Goal: Transaction & Acquisition: Obtain resource

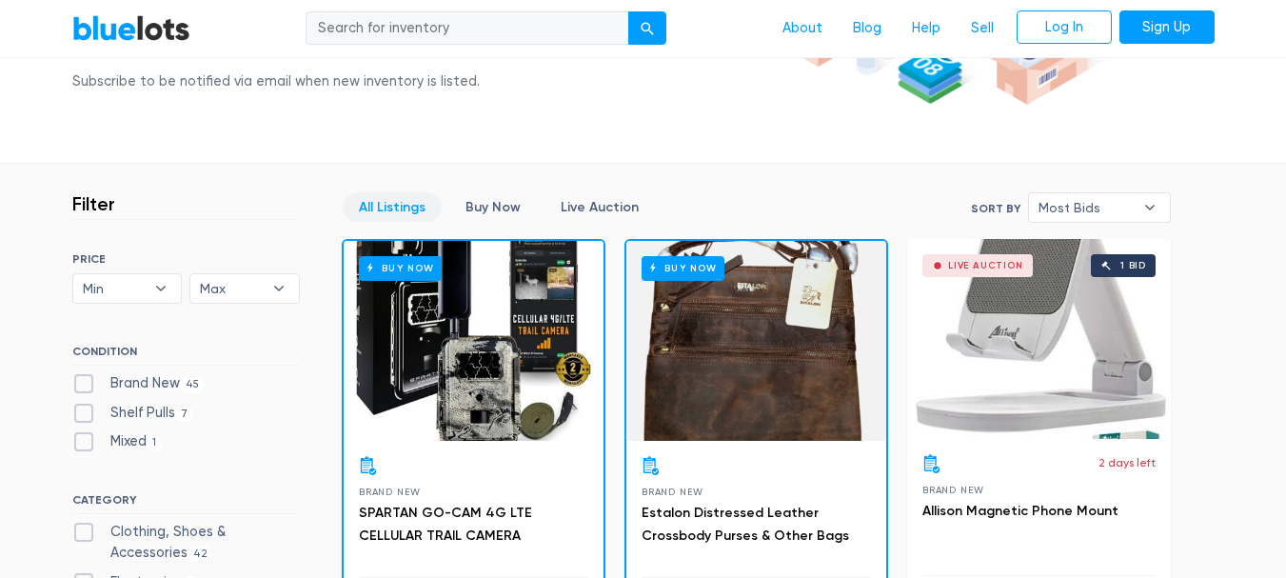
scroll to position [400, 0]
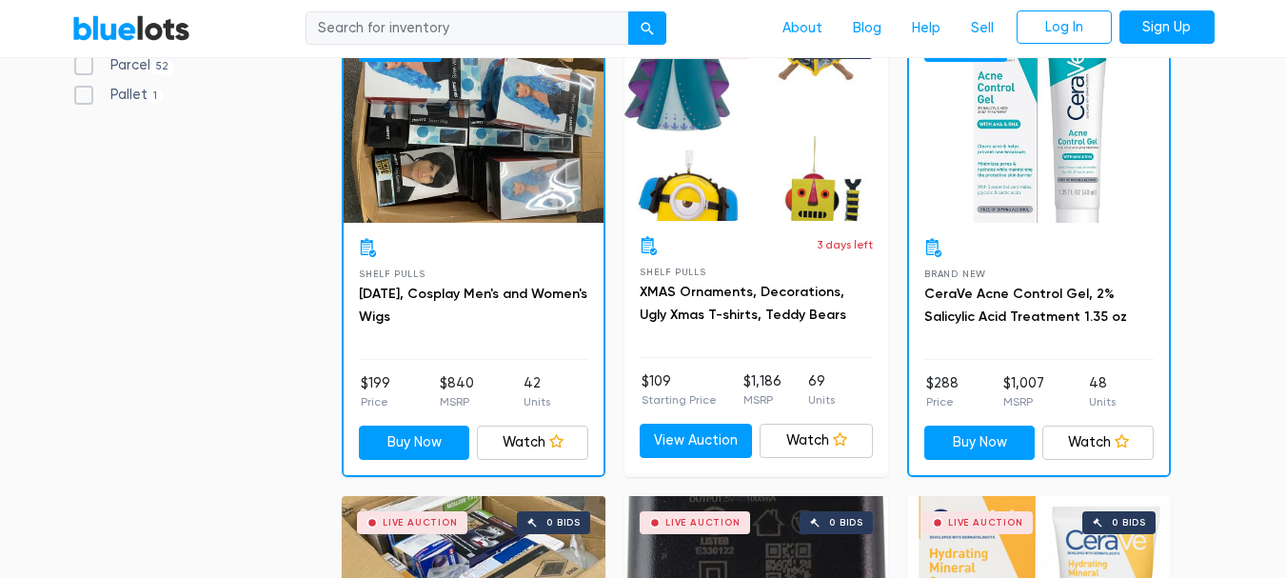
scroll to position [1116, 0]
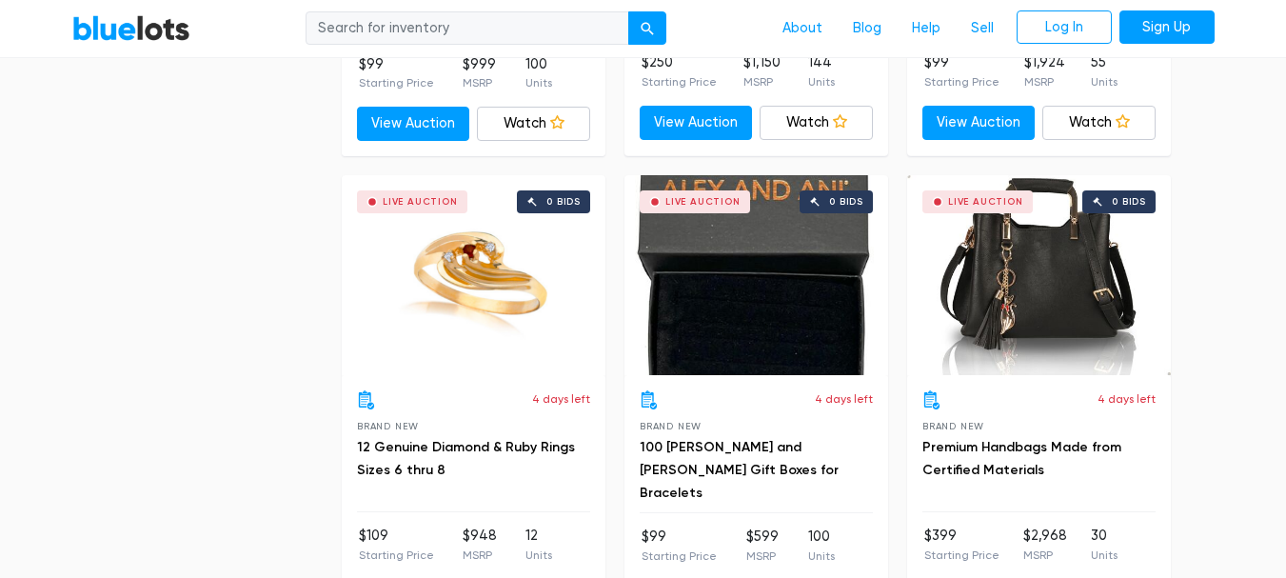
scroll to position [2361, 0]
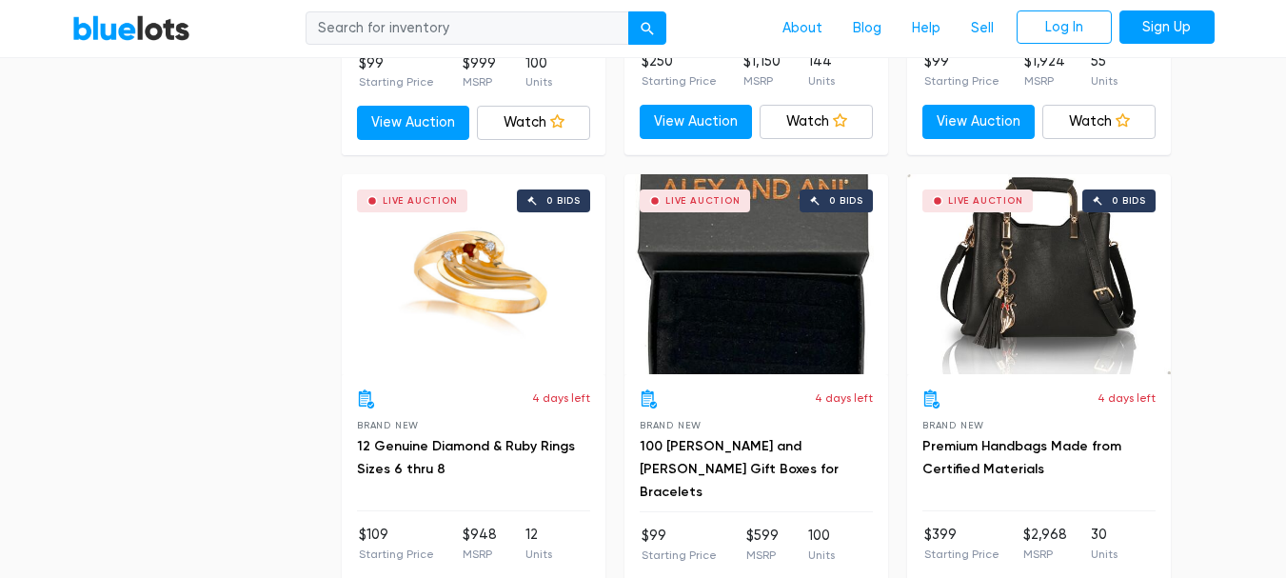
click at [472, 291] on div "Live Auction 0 bids" at bounding box center [474, 274] width 264 height 200
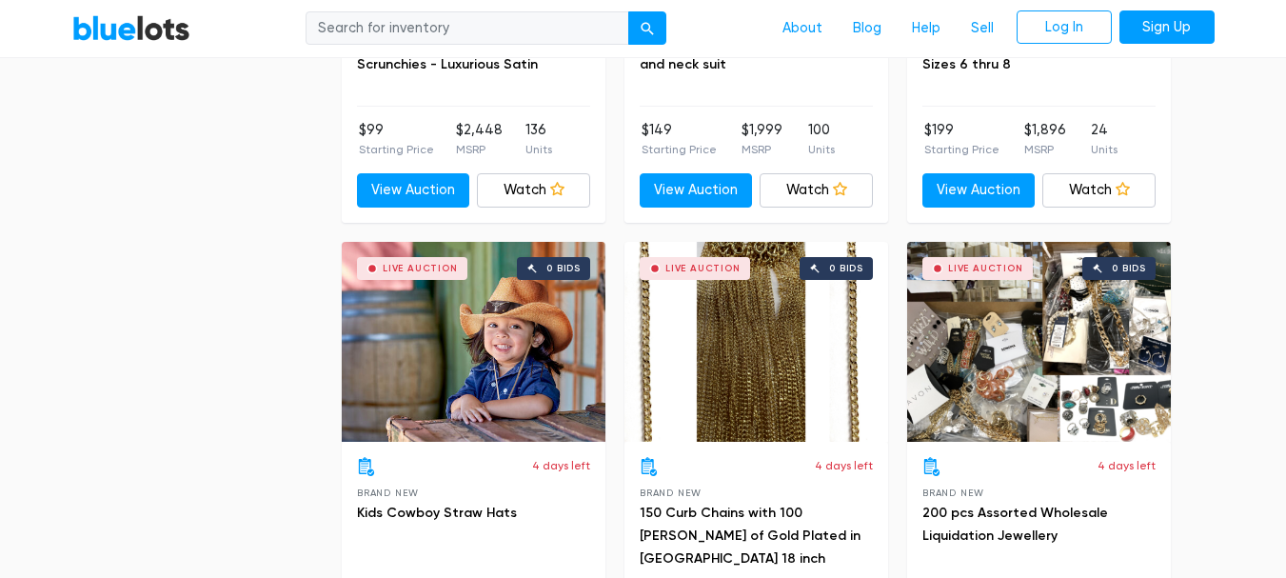
scroll to position [4651, 0]
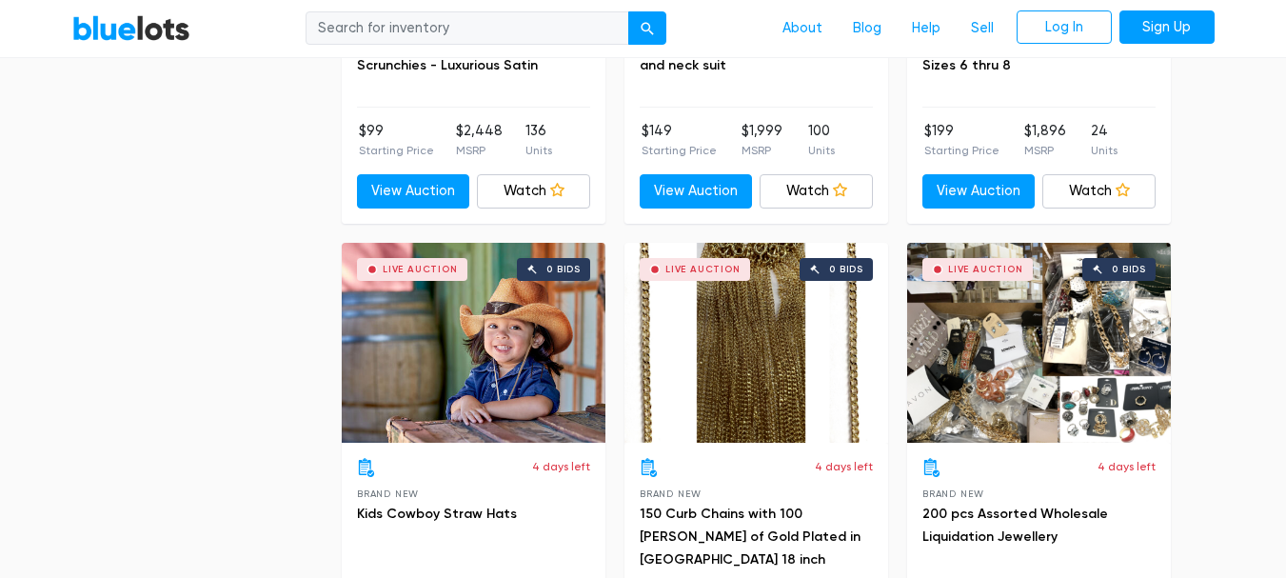
click at [982, 333] on div "Live Auction 0 bids" at bounding box center [1039, 343] width 264 height 200
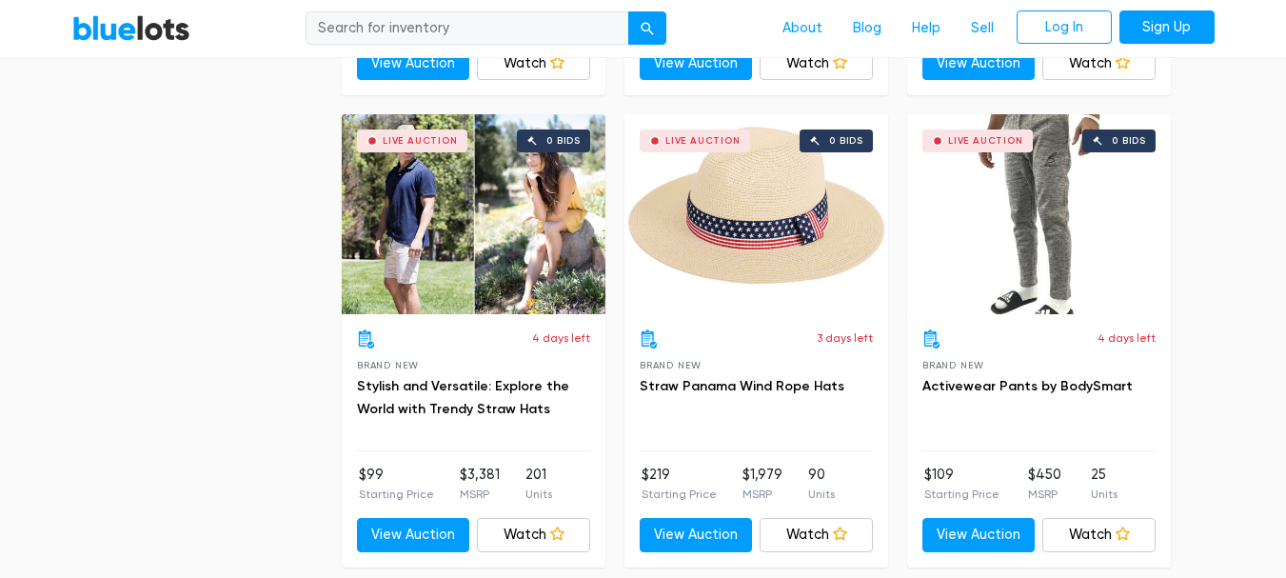
scroll to position [5725, 0]
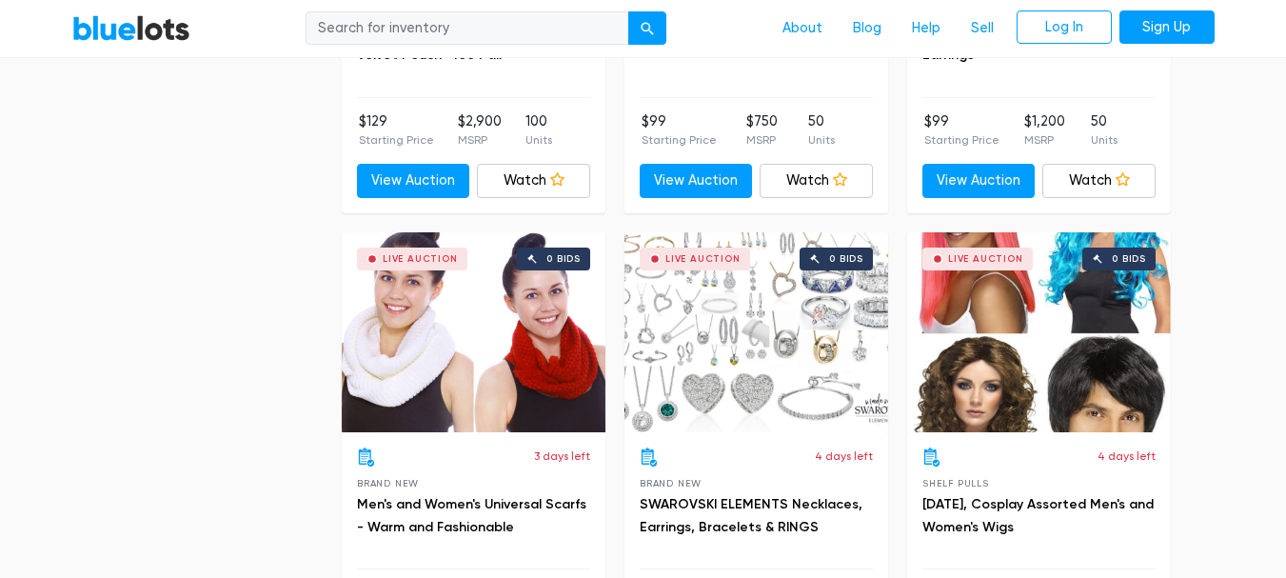
scroll to position [7022, 0]
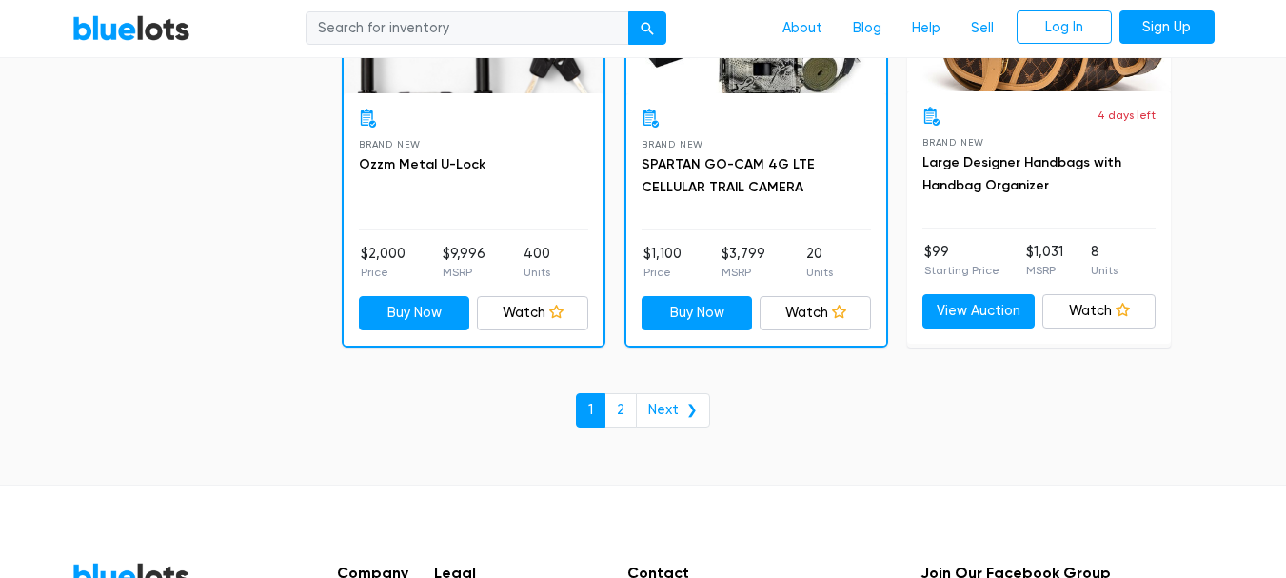
scroll to position [8311, 0]
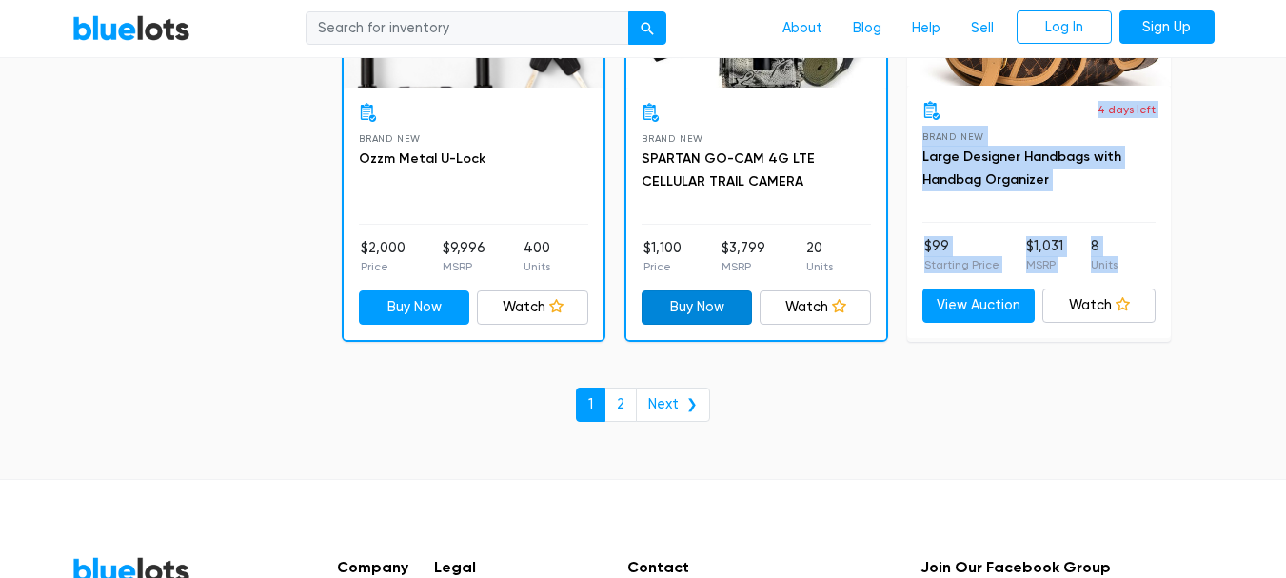
drag, startPoint x: 1233, startPoint y: 106, endPoint x: 646, endPoint y: 310, distance: 622.2
click at [622, 403] on link "2" at bounding box center [621, 405] width 32 height 34
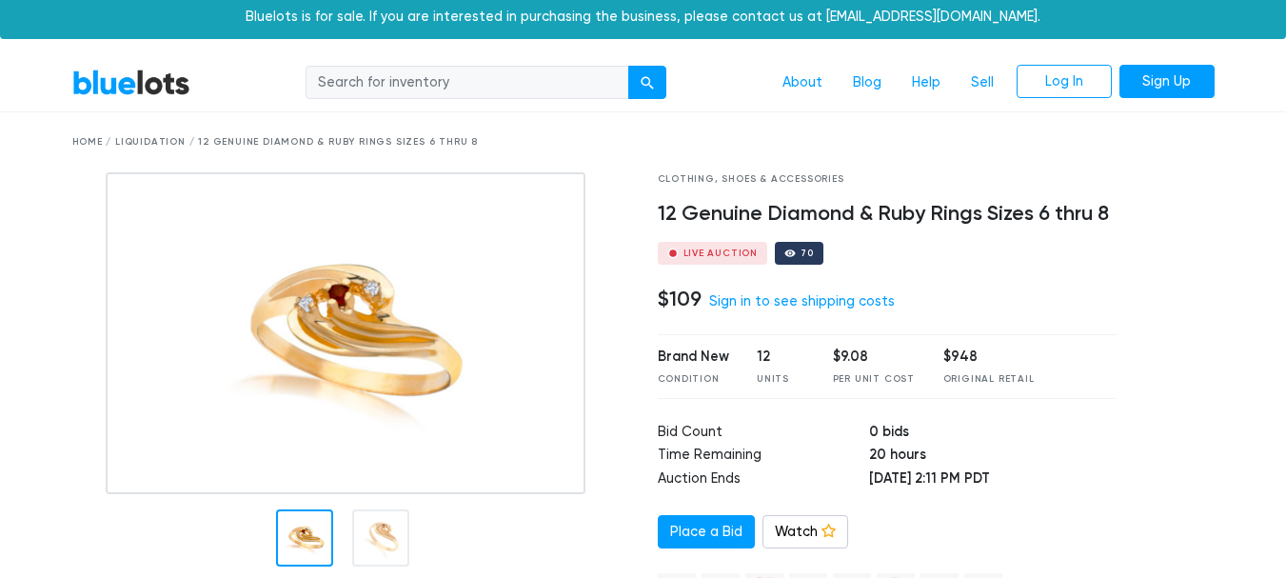
scroll to position [4, 0]
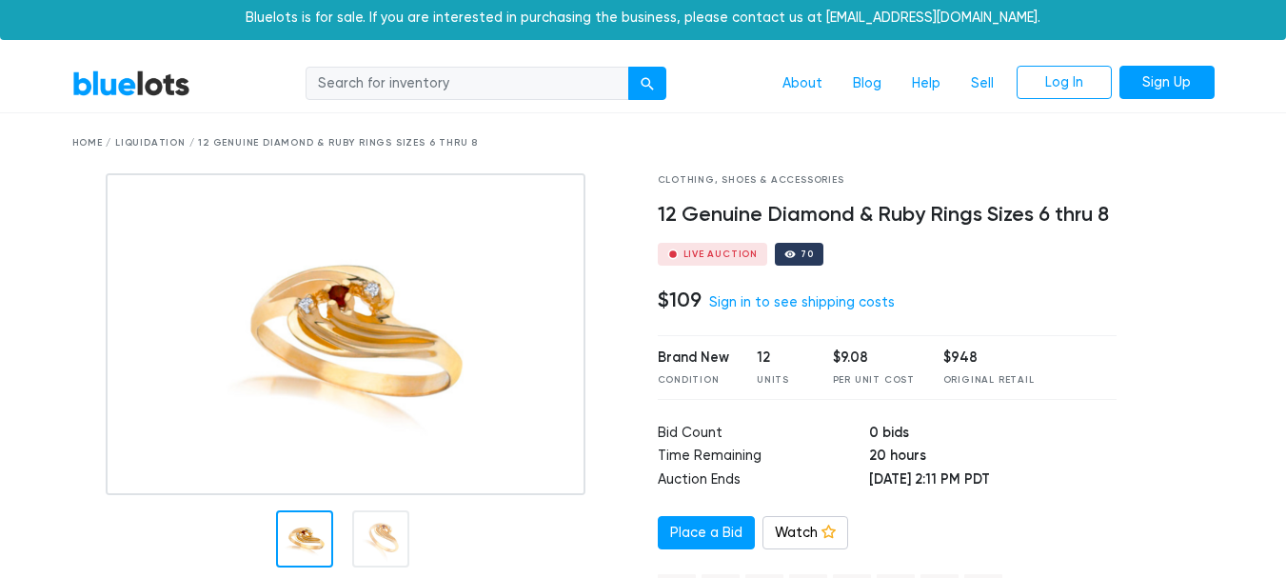
click at [358, 371] on img at bounding box center [346, 334] width 480 height 322
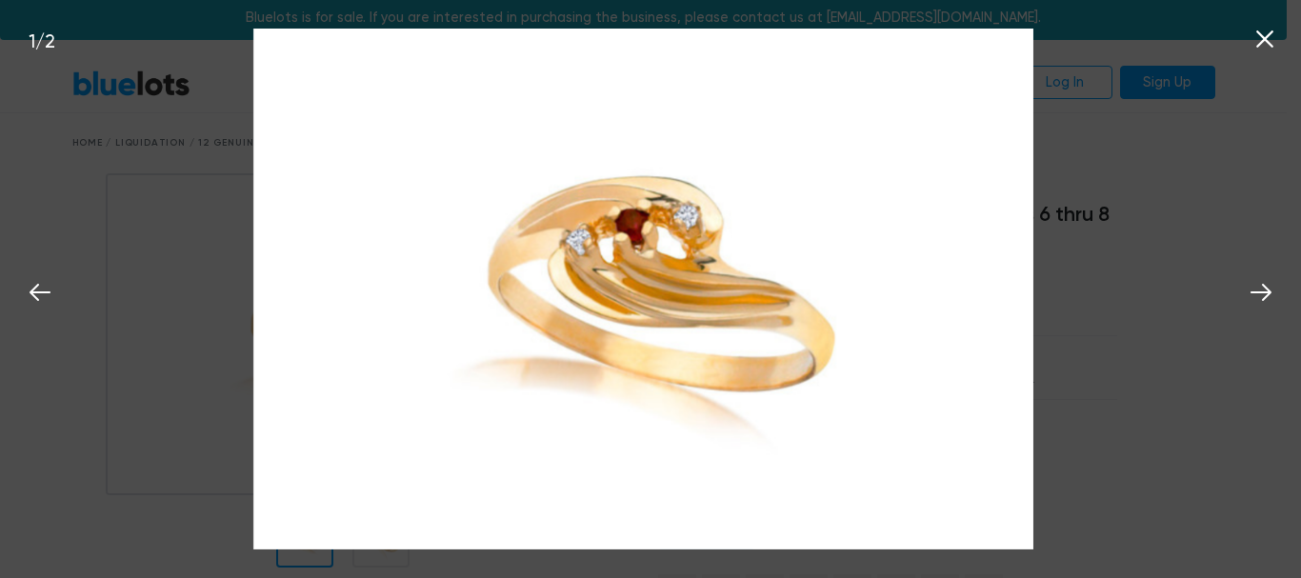
click at [543, 304] on img at bounding box center [643, 289] width 780 height 520
click at [1265, 33] on icon at bounding box center [1264, 39] width 29 height 29
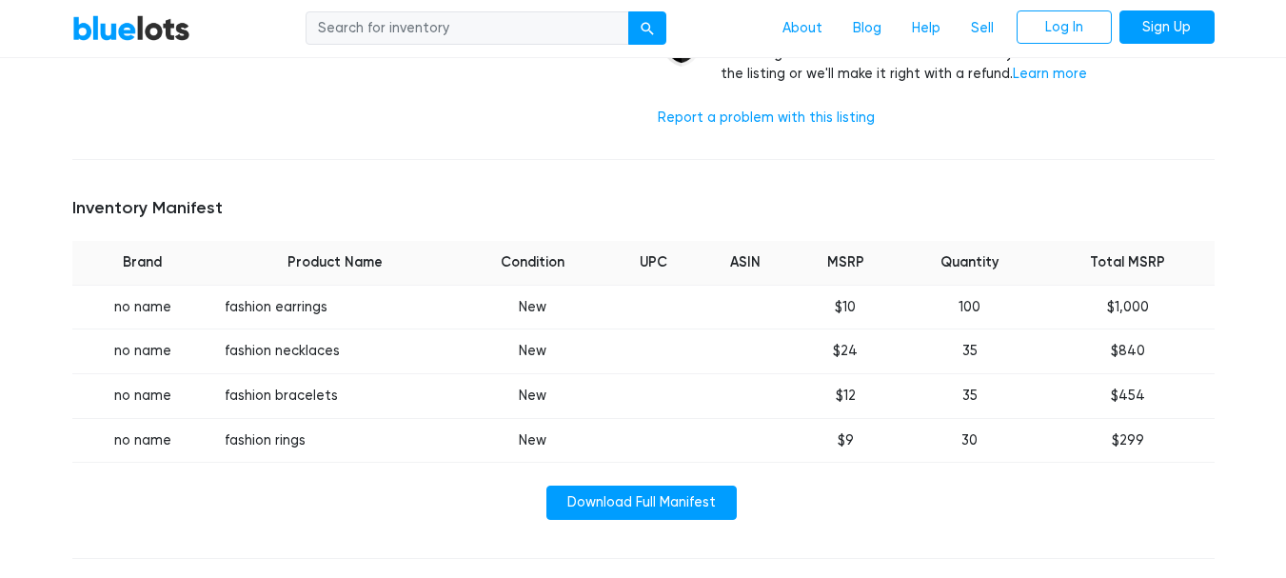
scroll to position [641, 0]
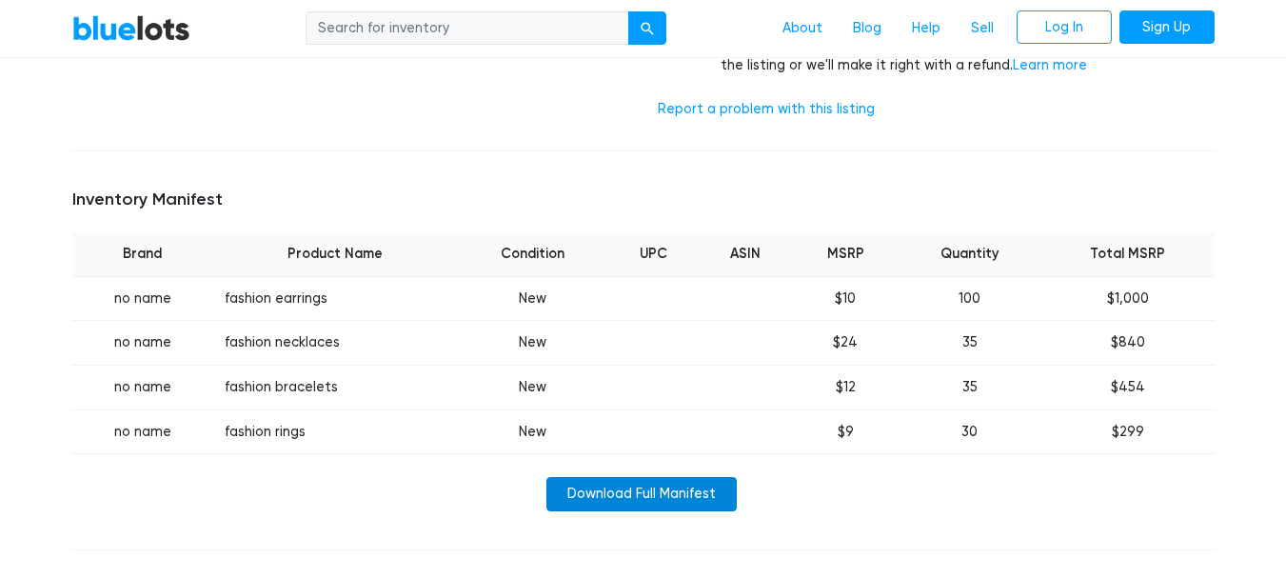
click at [635, 496] on link "Download Full Manifest" at bounding box center [642, 494] width 190 height 34
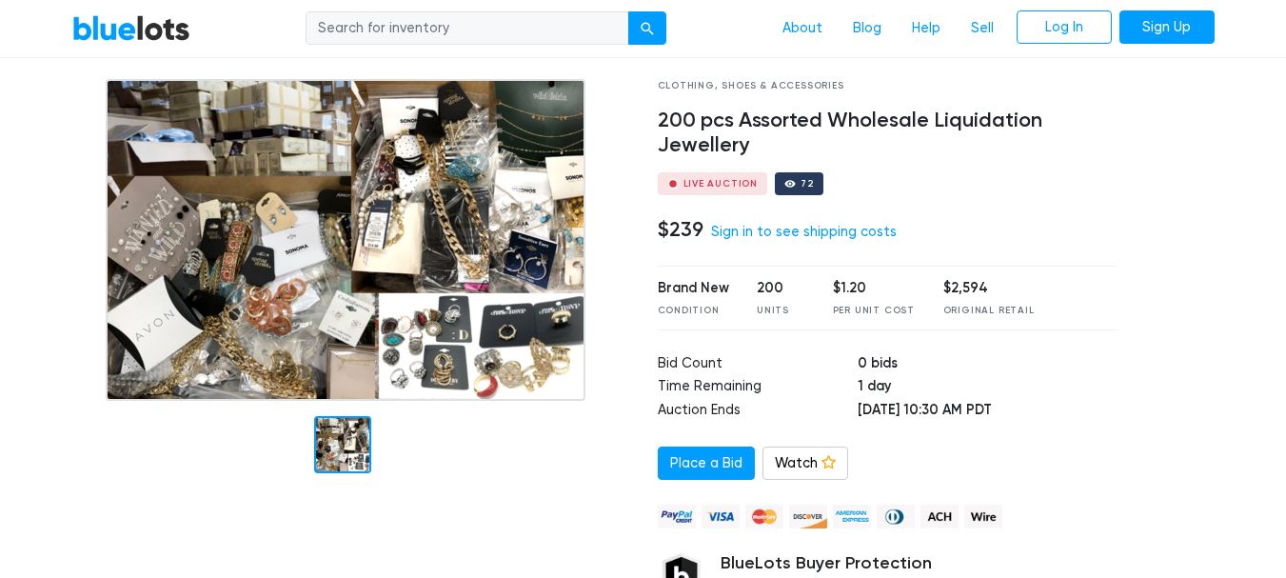
scroll to position [86, 0]
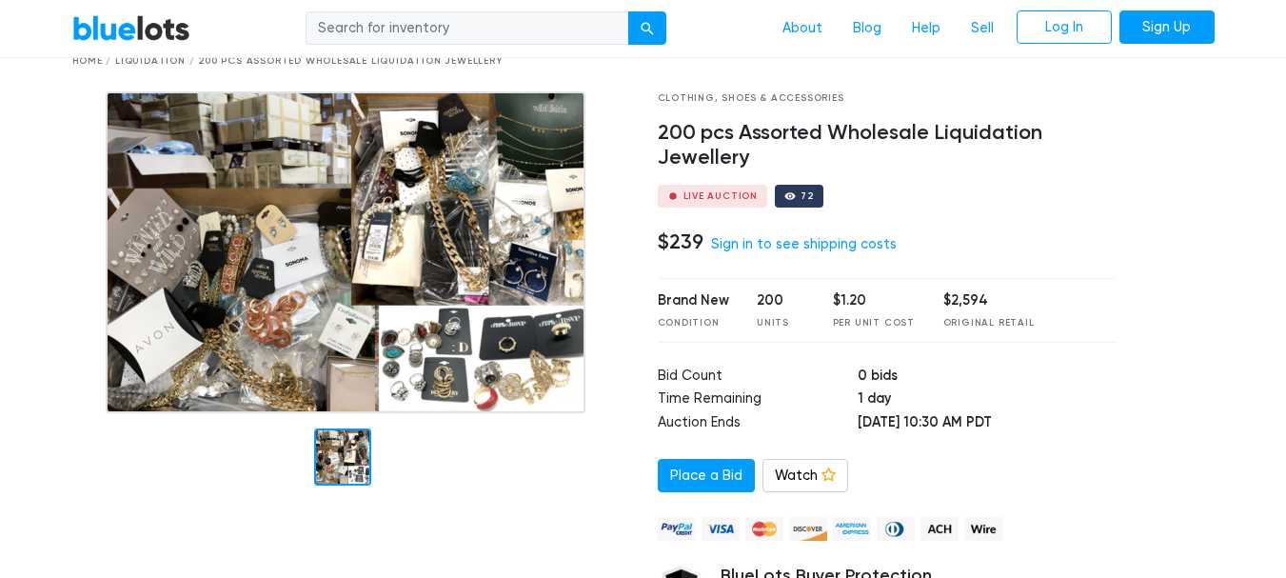
click at [225, 248] on img at bounding box center [346, 252] width 480 height 322
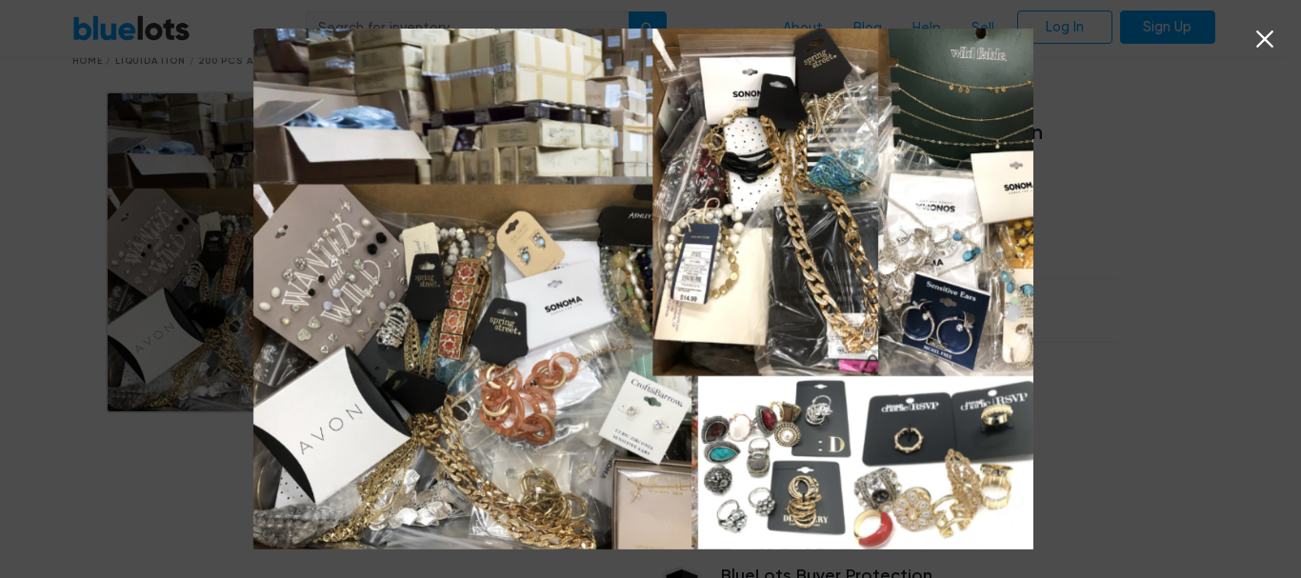
click at [1264, 37] on icon at bounding box center [1264, 38] width 17 height 17
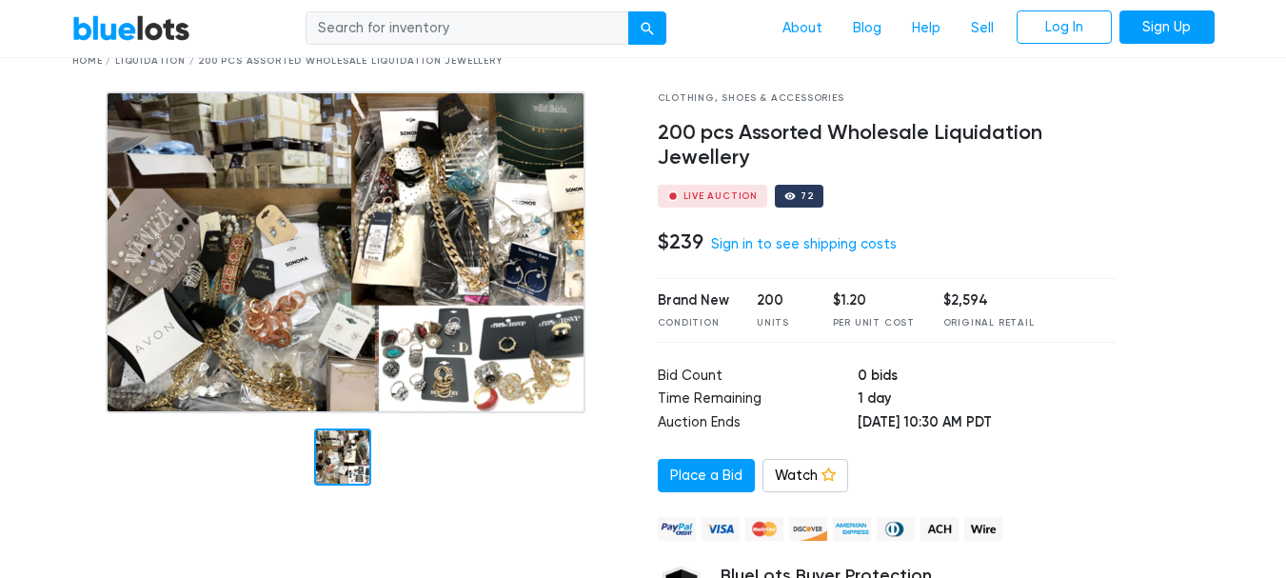
click at [434, 207] on img at bounding box center [346, 252] width 480 height 322
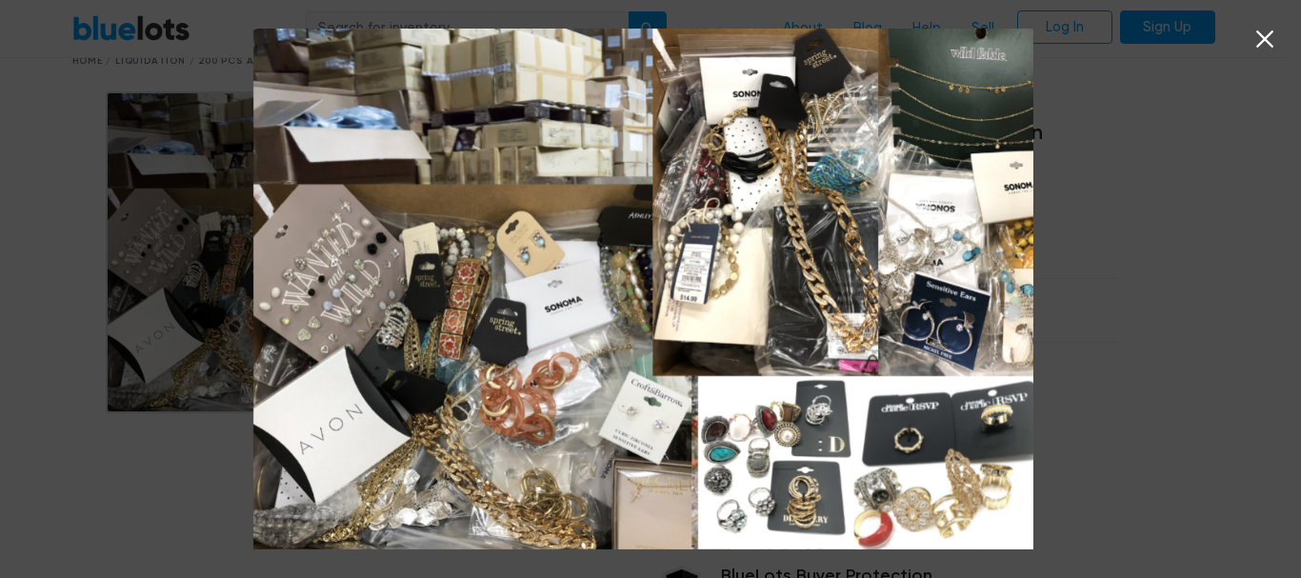
click at [1264, 43] on icon at bounding box center [1264, 39] width 29 height 29
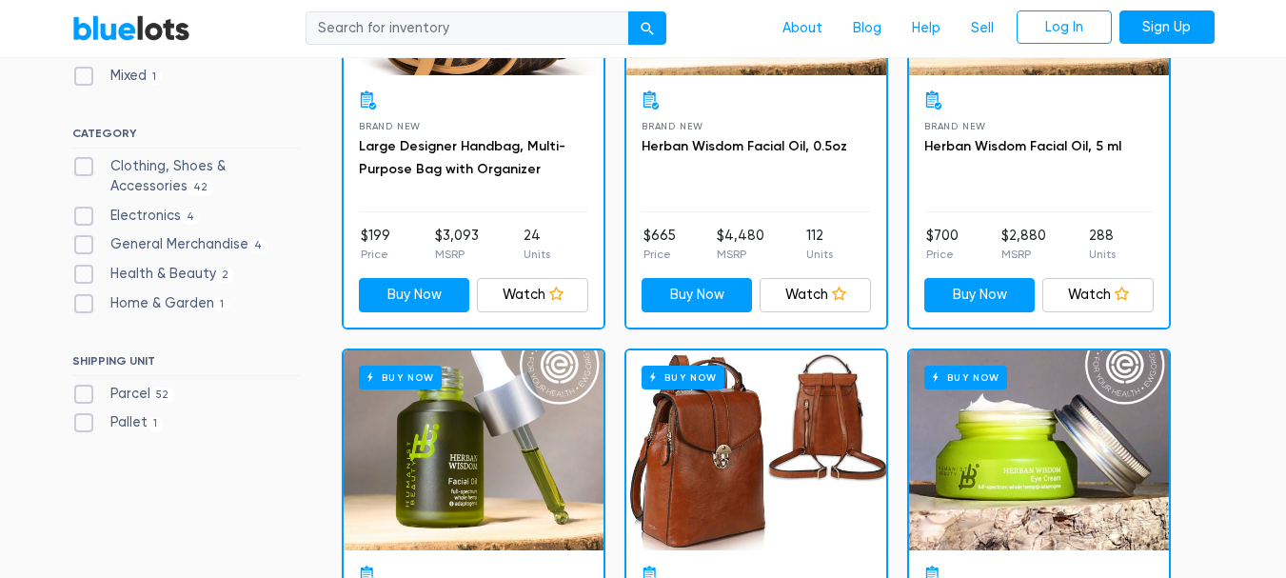
scroll to position [210, 0]
